Goal: Information Seeking & Learning: Check status

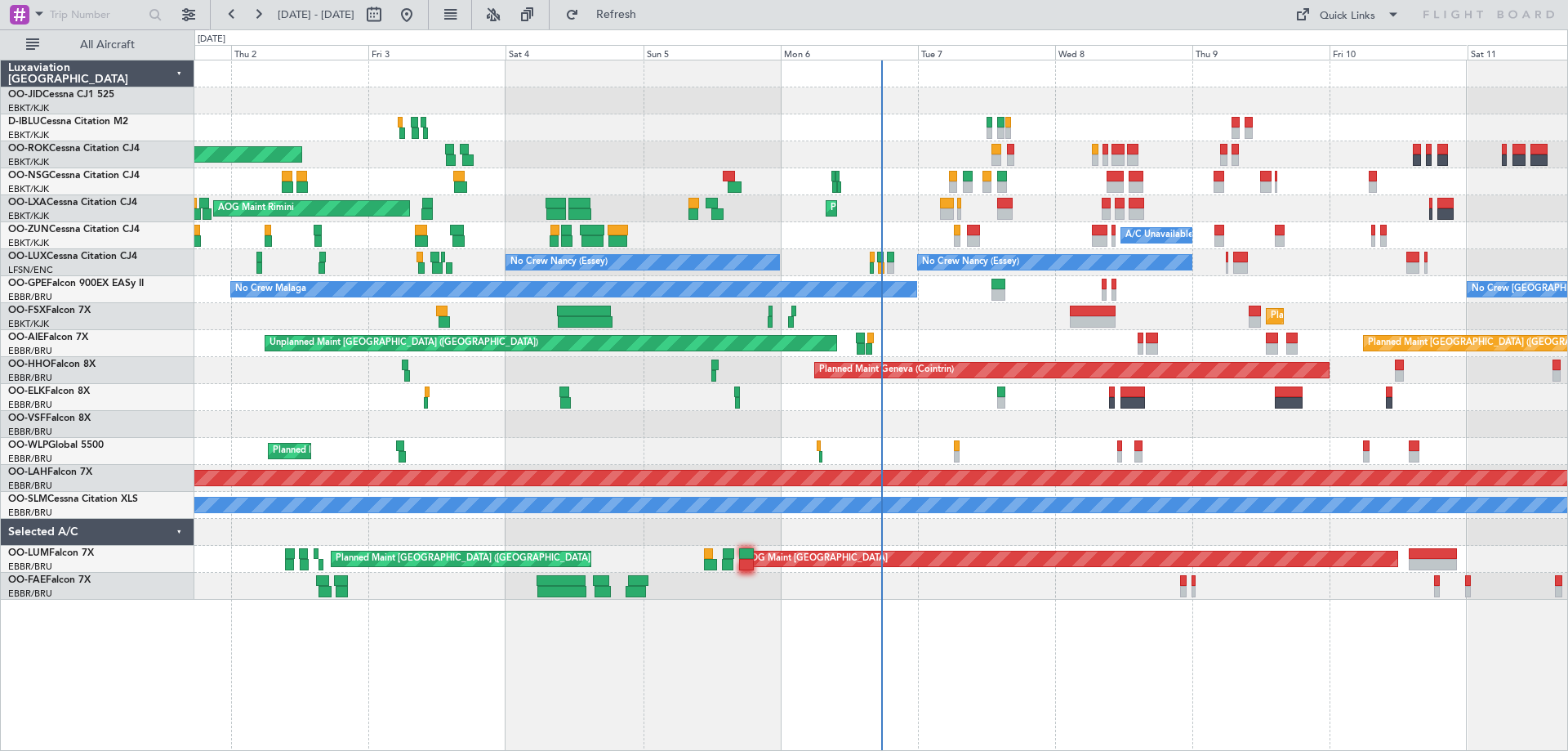
click at [565, 376] on div "Planned Maint Kortrijk-[GEOGRAPHIC_DATA] AOG Maint [GEOGRAPHIC_DATA]-[GEOGRAPHI…" at bounding box center [881, 330] width 1373 height 539
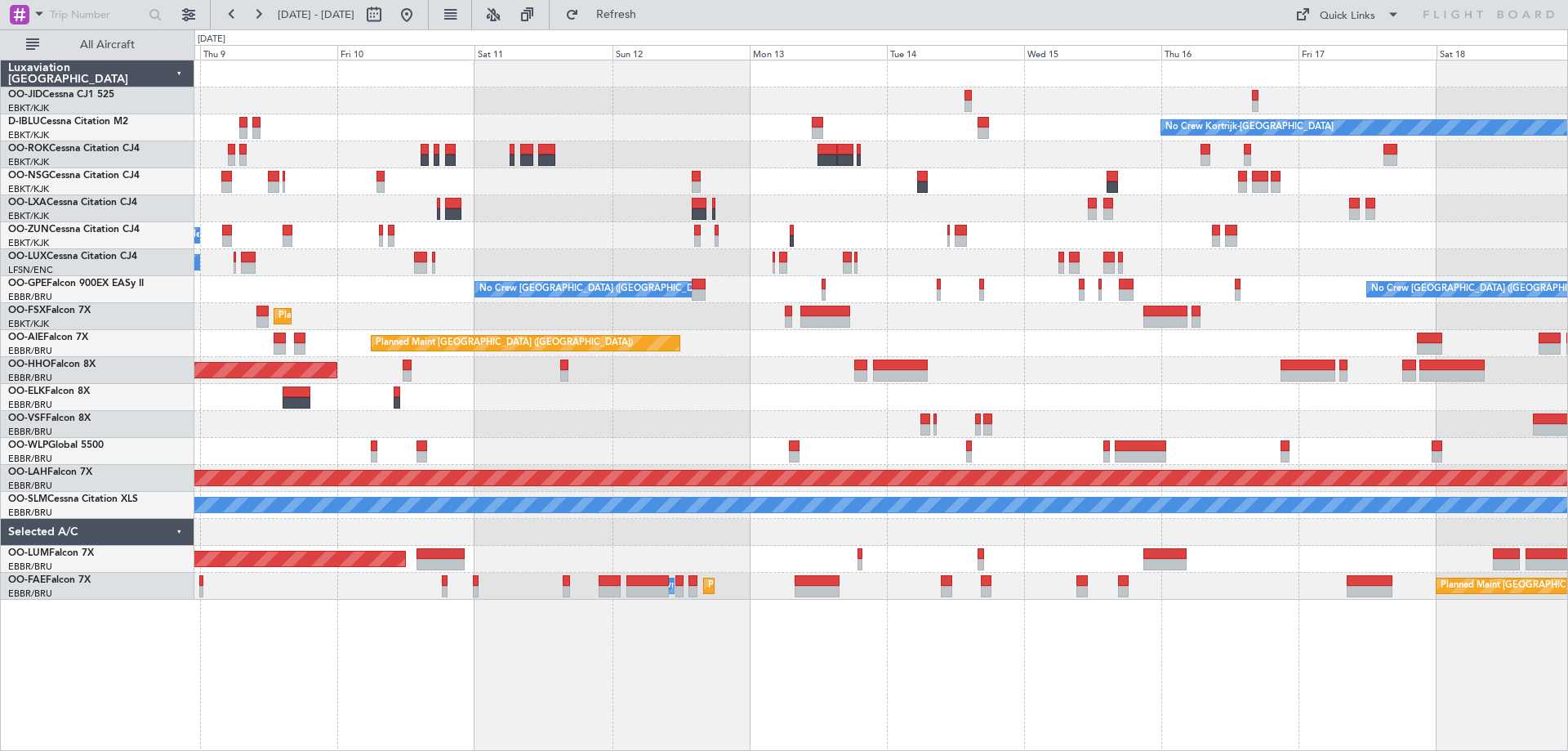
click at [639, 442] on div "No Crew Kortrijk-[GEOGRAPHIC_DATA] A/C Unavailable [GEOGRAPHIC_DATA]-[GEOGRAPHI…" at bounding box center [881, 330] width 1373 height 539
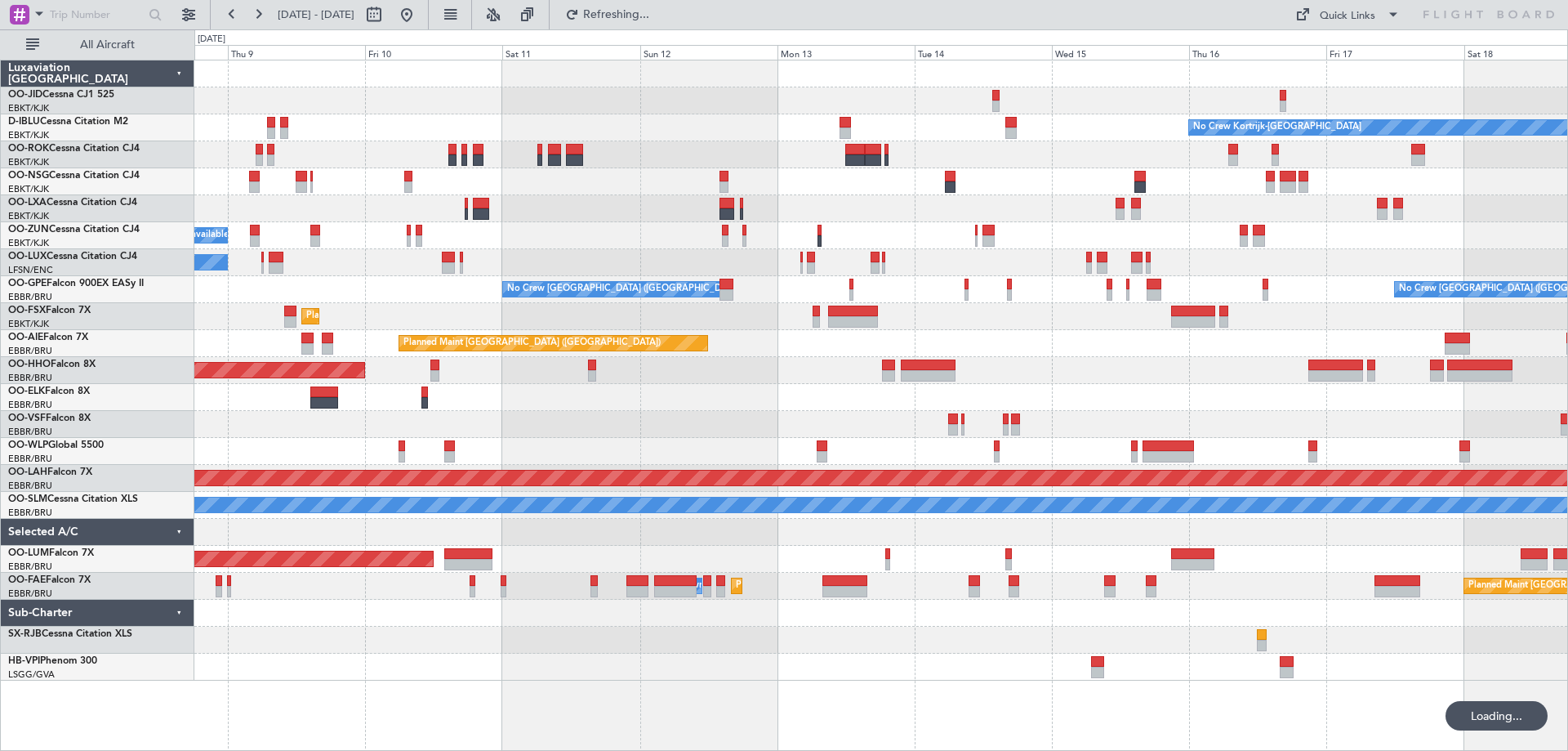
click at [826, 413] on div "No Crew Kortrijk-[GEOGRAPHIC_DATA] Planned Maint [GEOGRAPHIC_DATA]-[GEOGRAPHIC_…" at bounding box center [881, 370] width 1373 height 620
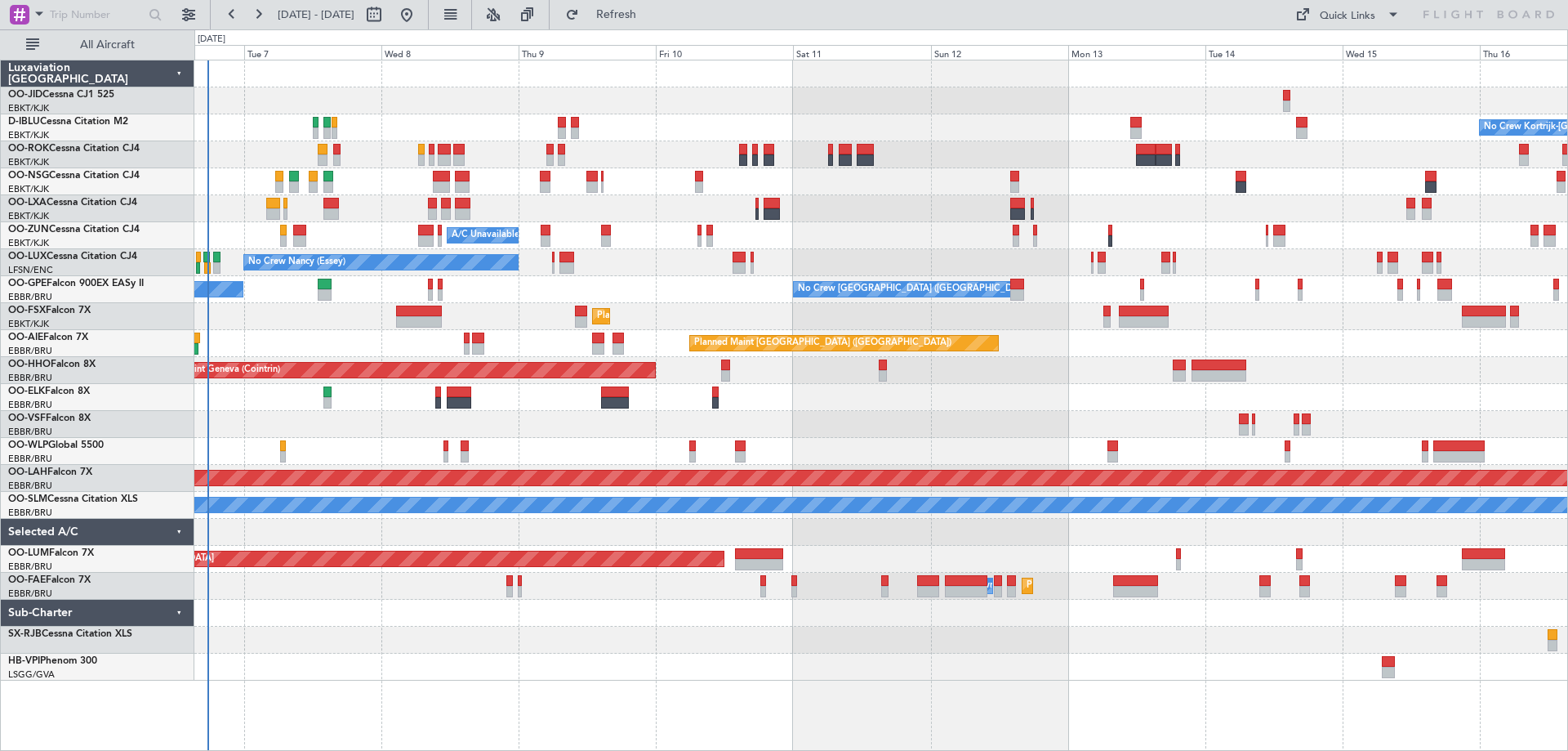
click at [1009, 427] on div at bounding box center [881, 424] width 1373 height 27
click at [783, 223] on div "No Crew Kortrijk-[GEOGRAPHIC_DATA] Planned Maint [GEOGRAPHIC_DATA]-[GEOGRAPHIC_…" at bounding box center [881, 370] width 1373 height 620
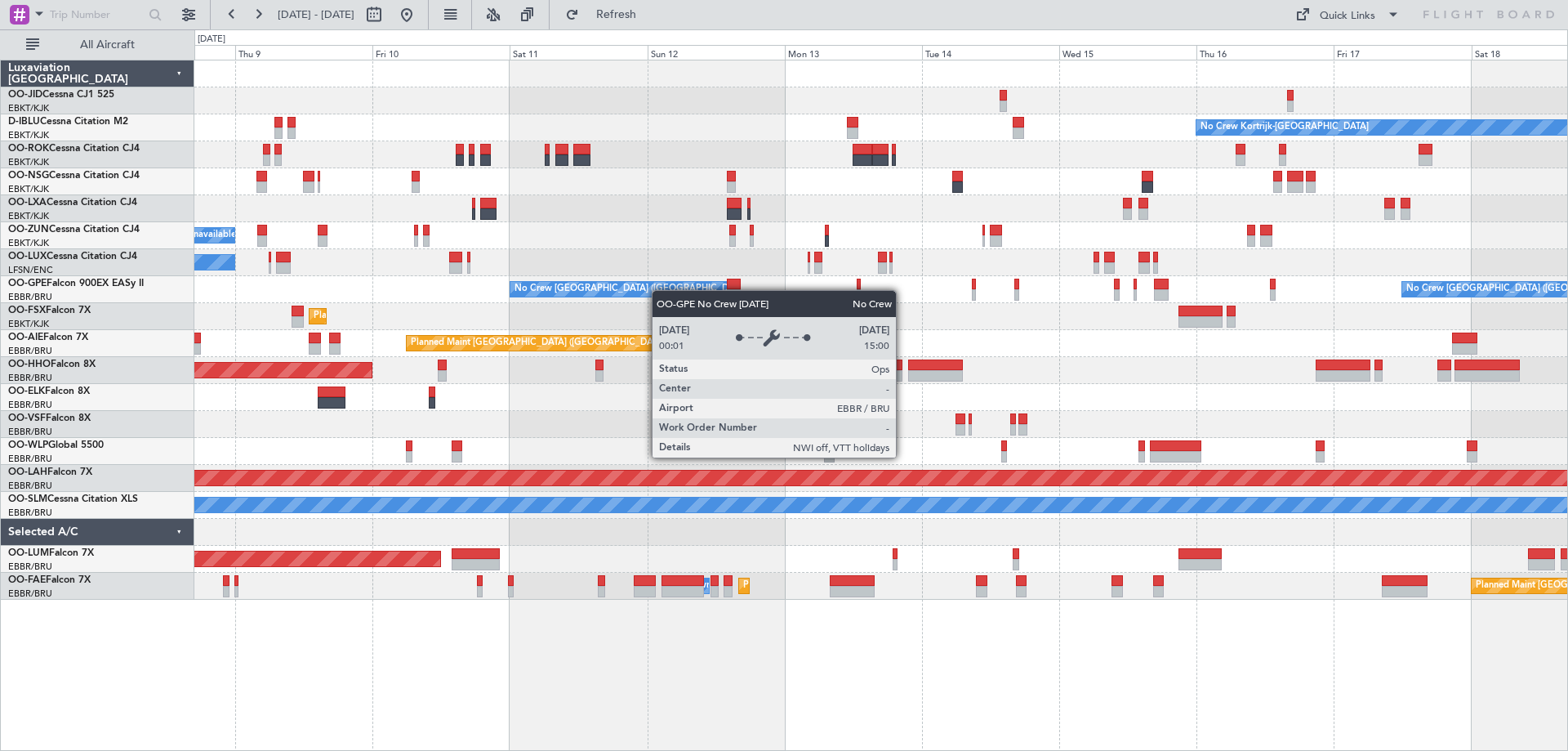
click at [645, 295] on div "No Crew Kortrijk-[GEOGRAPHIC_DATA] Planned Maint [GEOGRAPHIC_DATA]-[GEOGRAPHIC_…" at bounding box center [881, 330] width 1373 height 539
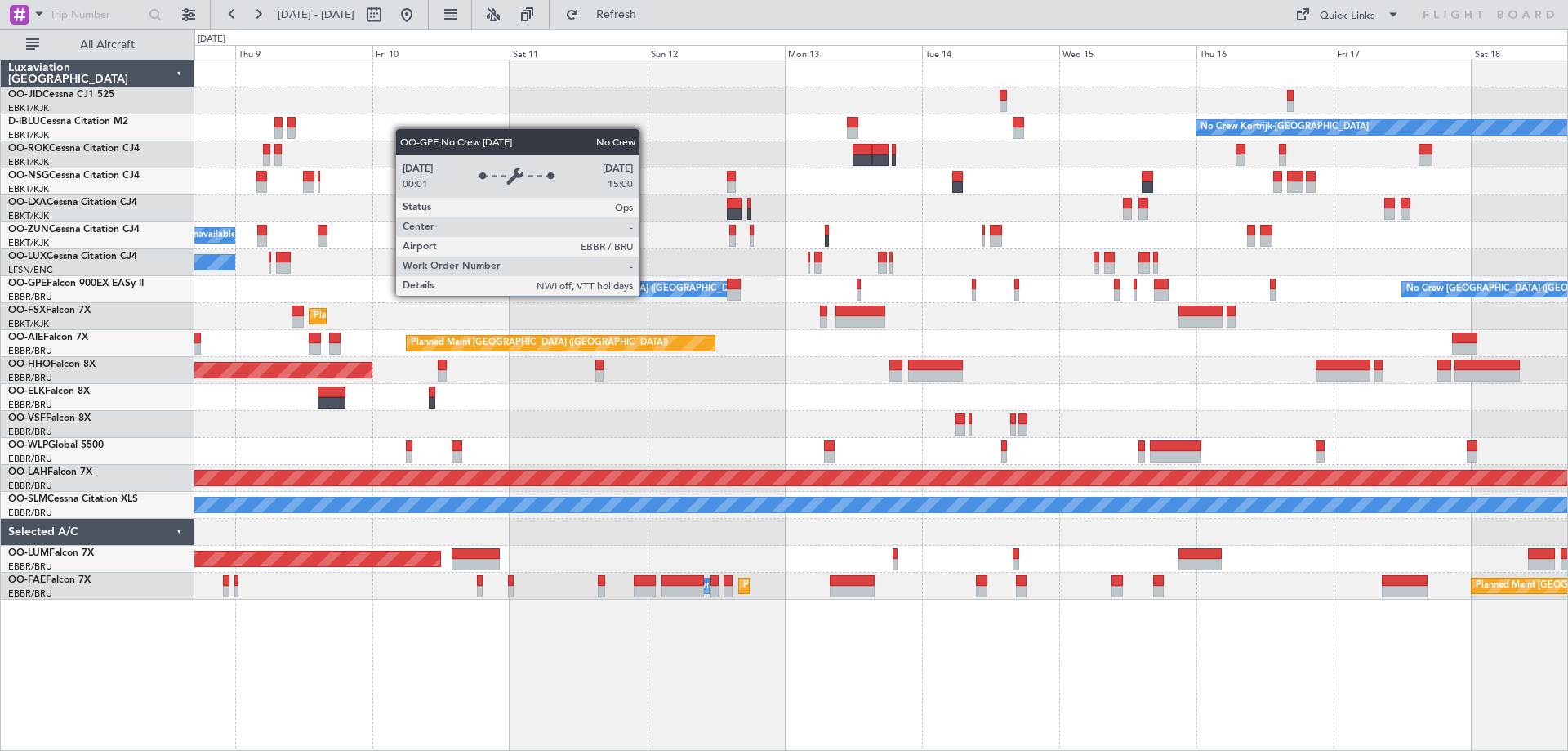
click at [886, 280] on div "No Crew Kortrijk-[GEOGRAPHIC_DATA] Planned Maint [GEOGRAPHIC_DATA]-[GEOGRAPHIC_…" at bounding box center [881, 330] width 1373 height 539
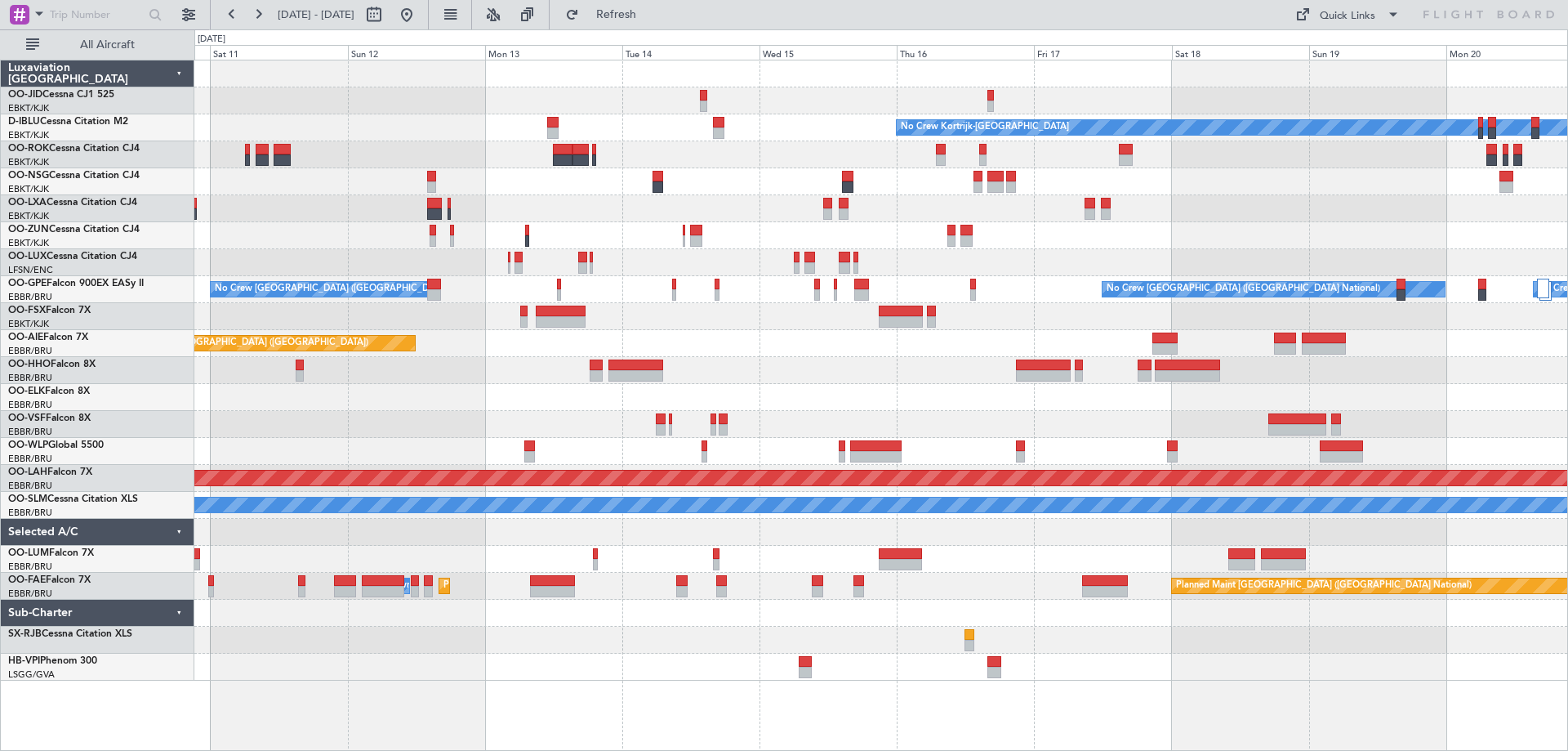
click at [588, 400] on div "No Crew Kortrijk-[GEOGRAPHIC_DATA] A/C Unavailable [GEOGRAPHIC_DATA]-[GEOGRAPHI…" at bounding box center [881, 370] width 1373 height 620
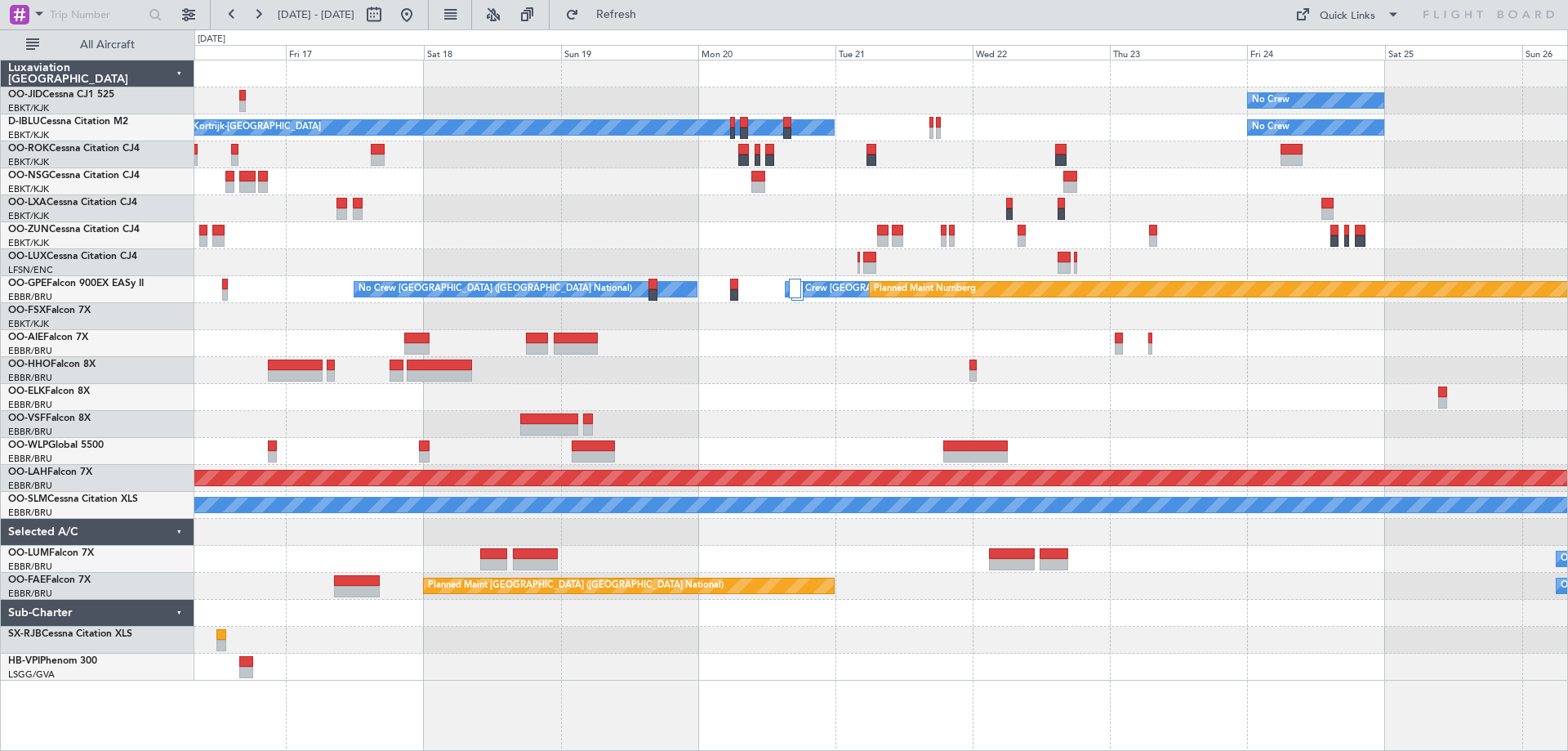
click at [689, 382] on div "No Crew No Crew Kortrijk-[GEOGRAPHIC_DATA] No Crew No Crew [GEOGRAPHIC_DATA] (B…" at bounding box center [881, 370] width 1373 height 620
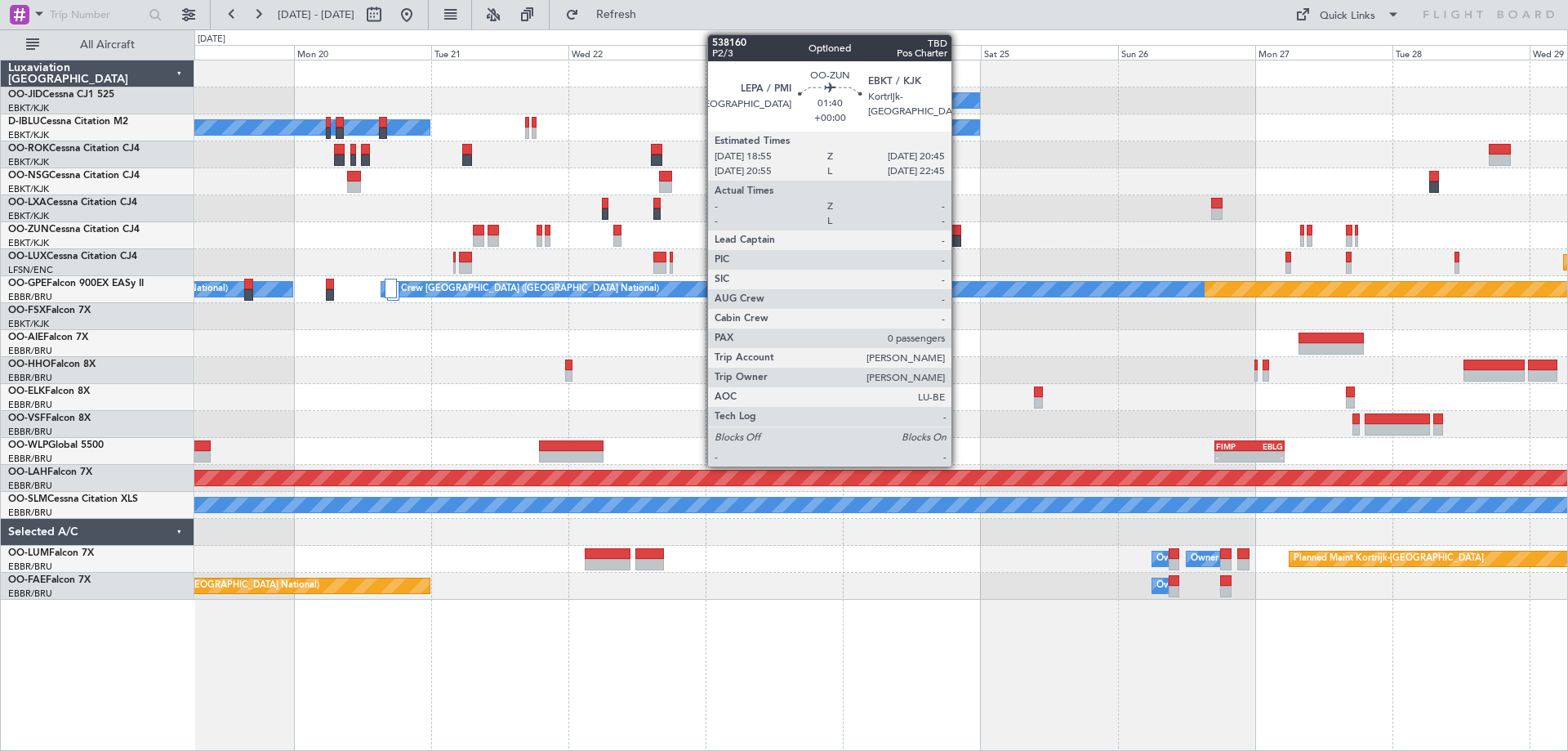
click at [507, 289] on div "No Crew No Crew Kortrijk-[GEOGRAPHIC_DATA] No Crew Planned Maint [GEOGRAPHIC_DA…" at bounding box center [881, 330] width 1373 height 539
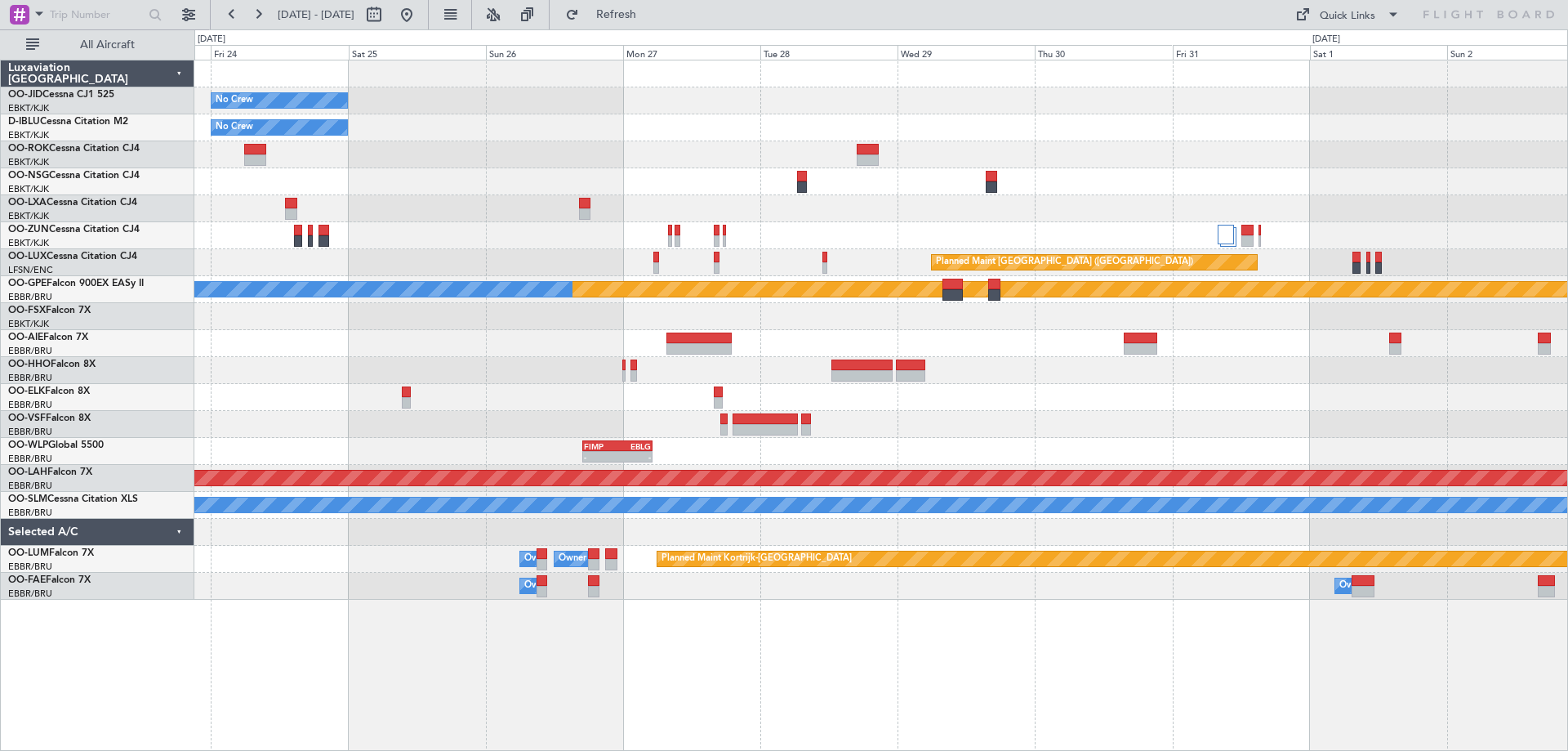
click at [618, 289] on div "No Crew No Crew Planned Maint [GEOGRAPHIC_DATA] ([GEOGRAPHIC_DATA]) Planned Mai…" at bounding box center [881, 330] width 1373 height 539
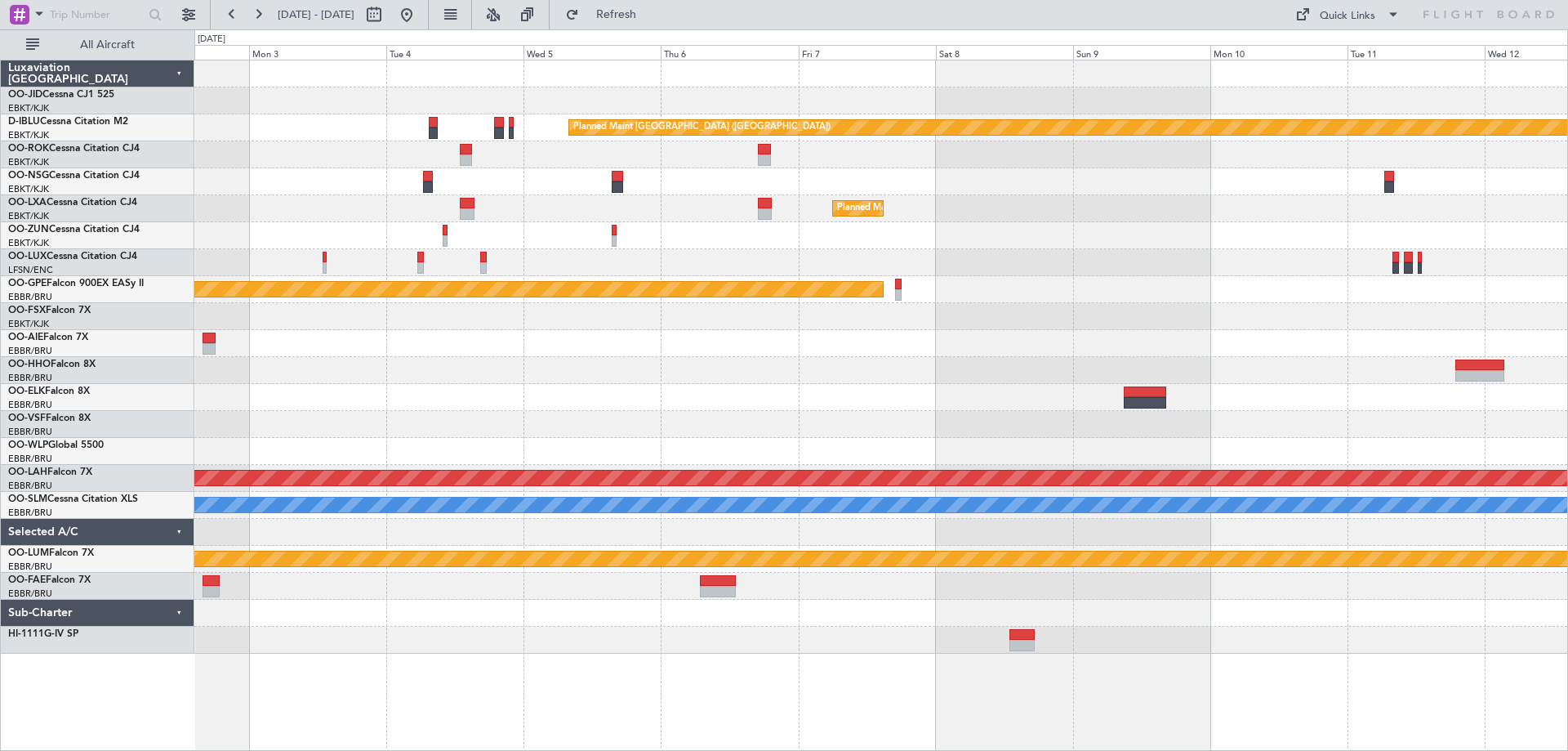
click at [0, 415] on div "Planned Maint [GEOGRAPHIC_DATA] ([GEOGRAPHIC_DATA]) Planned Maint [GEOGRAPHIC_D…" at bounding box center [784, 390] width 1568 height 721
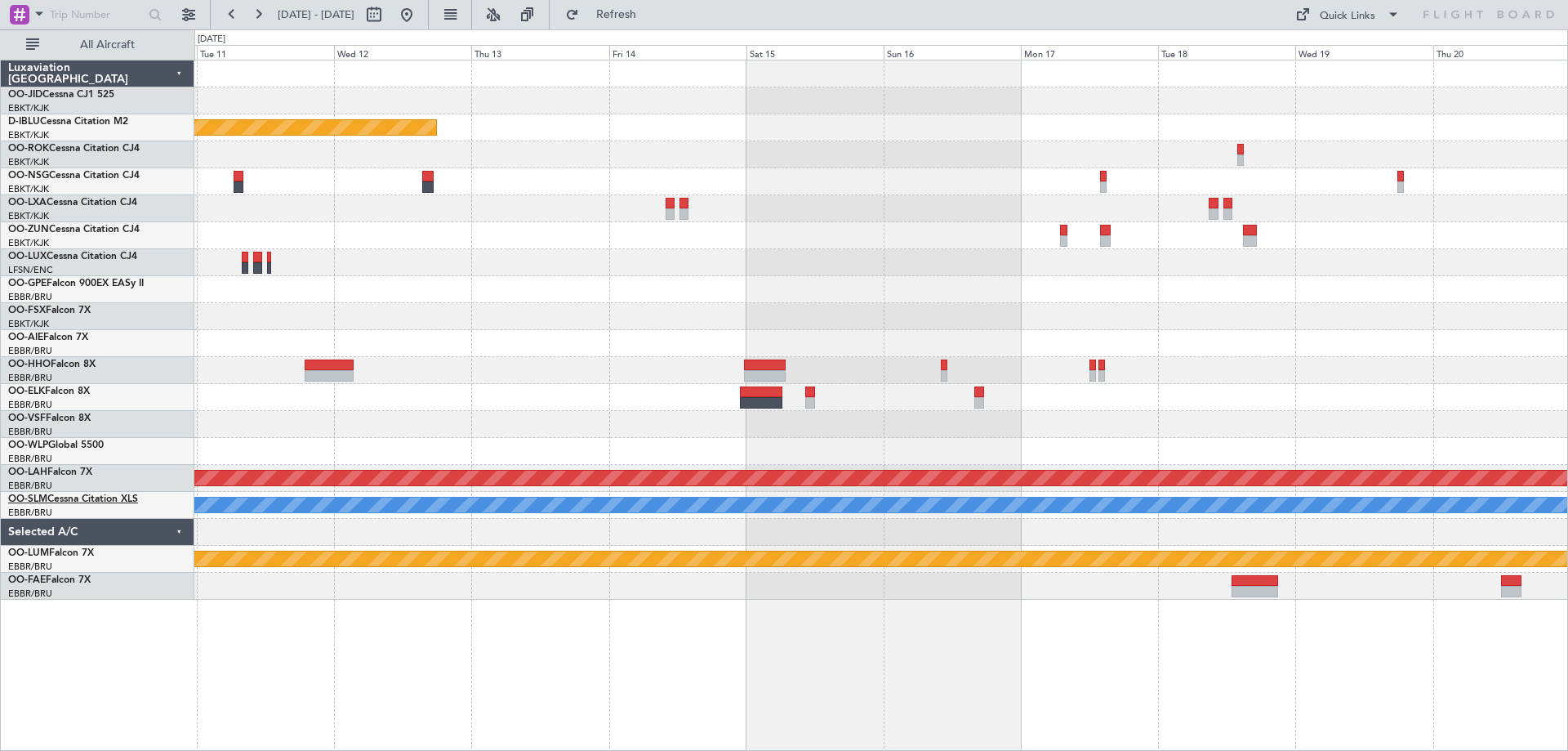
click at [96, 486] on div "Planned Maint [GEOGRAPHIC_DATA] ([GEOGRAPHIC_DATA]) No Crew [GEOGRAPHIC_DATA] (…" at bounding box center [784, 390] width 1568 height 721
